Goal: Task Accomplishment & Management: Manage account settings

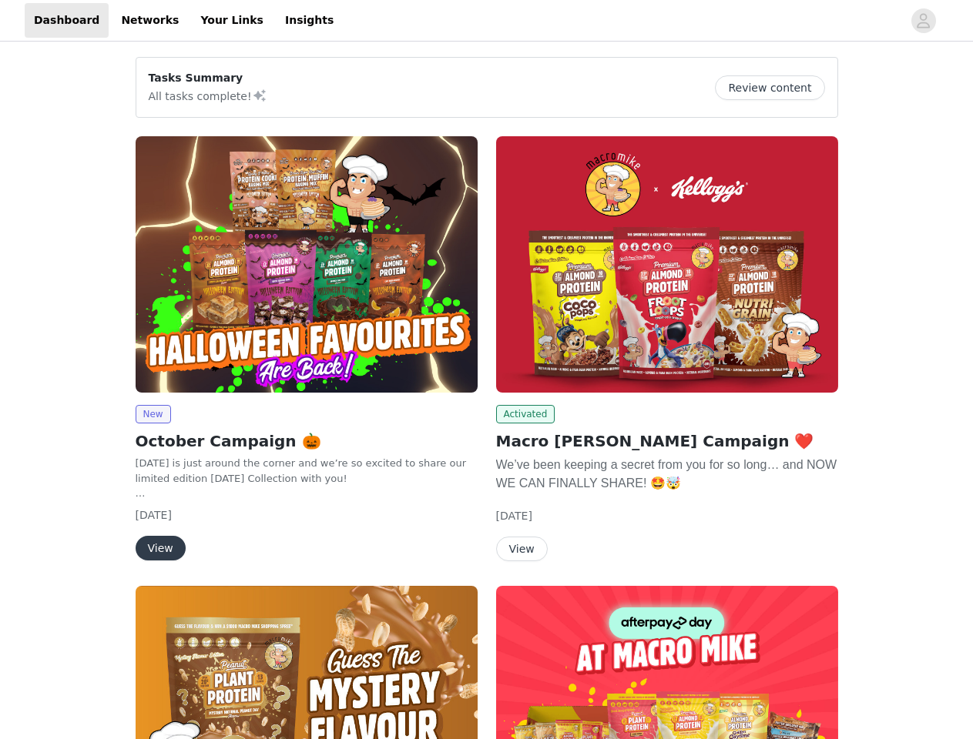
click at [487, 370] on div "Activated [PERSON_NAME] [PERSON_NAME] Campaign ❤️ We’ve been keeping a secret f…" at bounding box center [667, 352] width 360 height 450
click at [486, 21] on div at bounding box center [622, 20] width 559 height 35
click at [923, 21] on icon "avatar" at bounding box center [923, 20] width 15 height 25
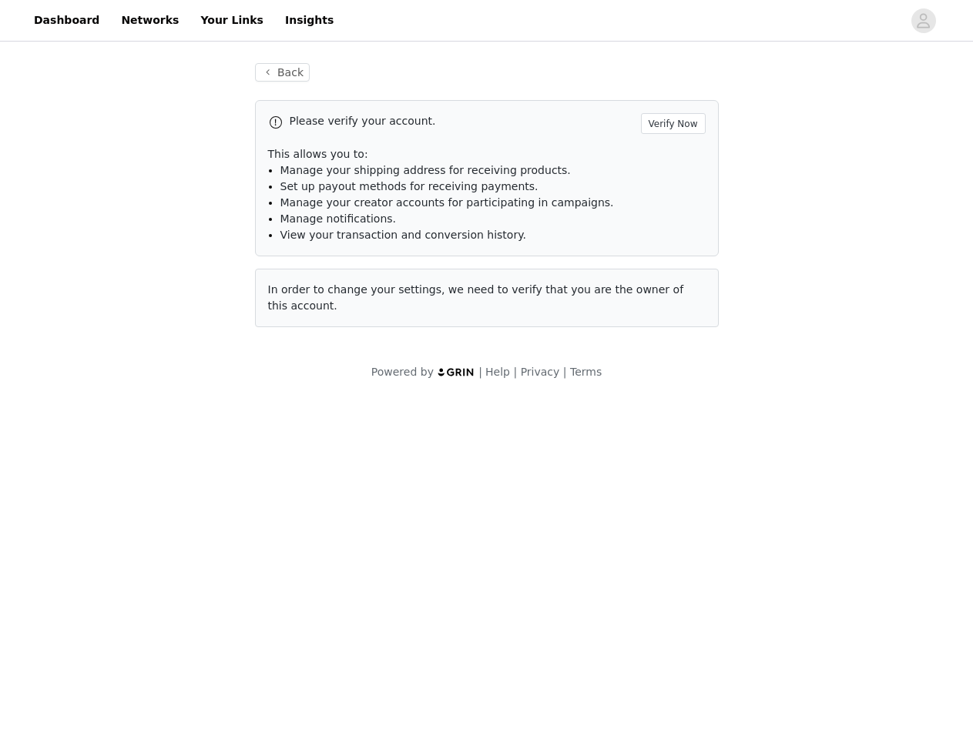
click at [306, 264] on div "Please verify your account. Verify Now This allows you to: Manage your shipping…" at bounding box center [487, 213] width 464 height 227
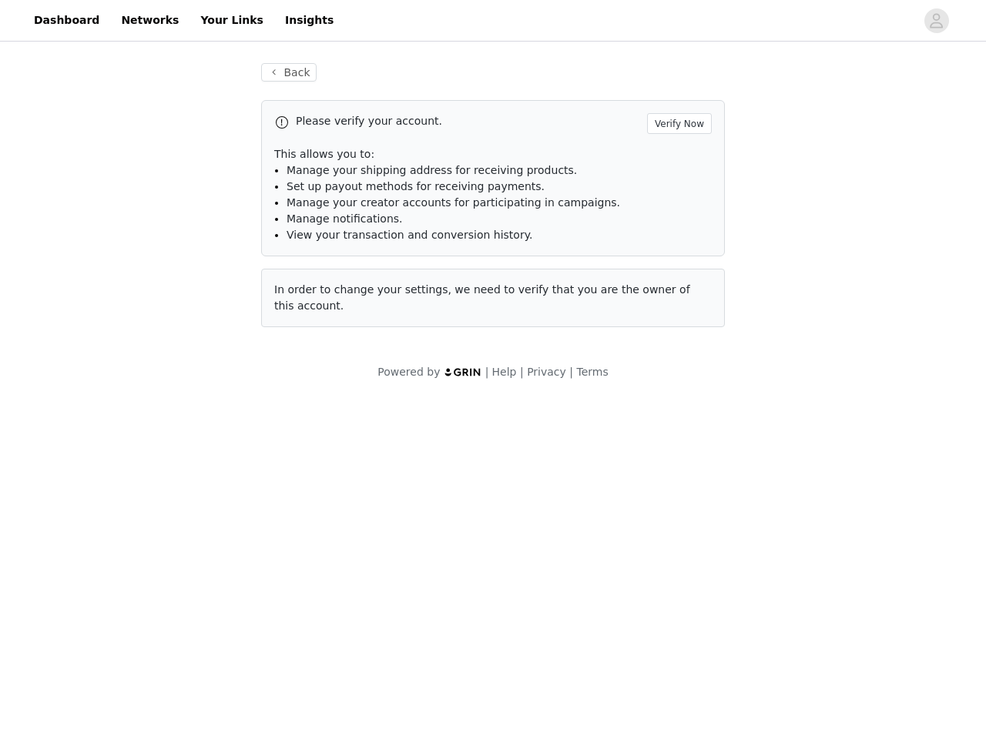
click at [152, 414] on body "Dashboard Networks Your Links Insights Back Please verify your account. Verify …" at bounding box center [493, 369] width 986 height 739
click at [159, 548] on body "Dashboard Networks Your Links Insights Back Please verify your account. Verify …" at bounding box center [493, 369] width 986 height 739
click at [667, 264] on div "Please verify your account. Verify Now This allows you to: Manage your shipping…" at bounding box center [493, 213] width 464 height 227
